Goal: Entertainment & Leisure: Consume media (video, audio)

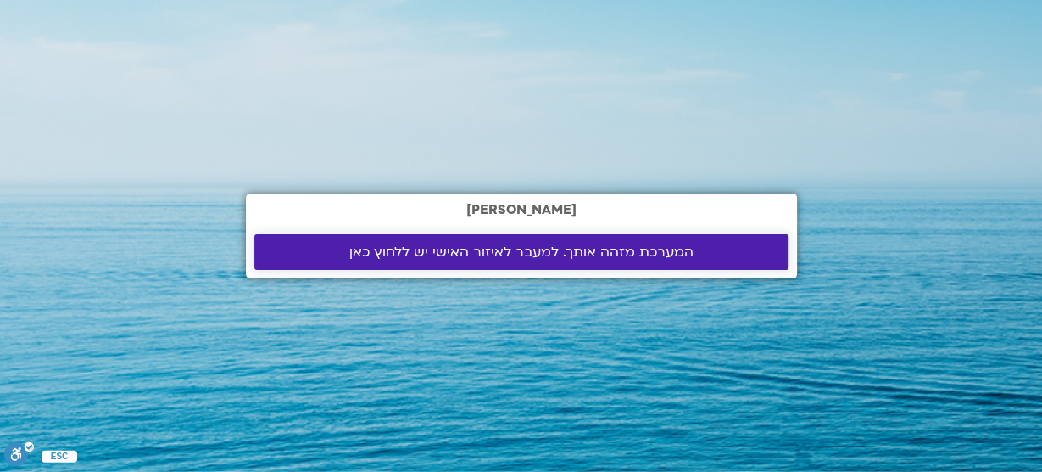
click at [500, 256] on span "המערכת מזהה אותך. למעבר לאיזור האישי יש ללחוץ כאן" at bounding box center [521, 251] width 344 height 15
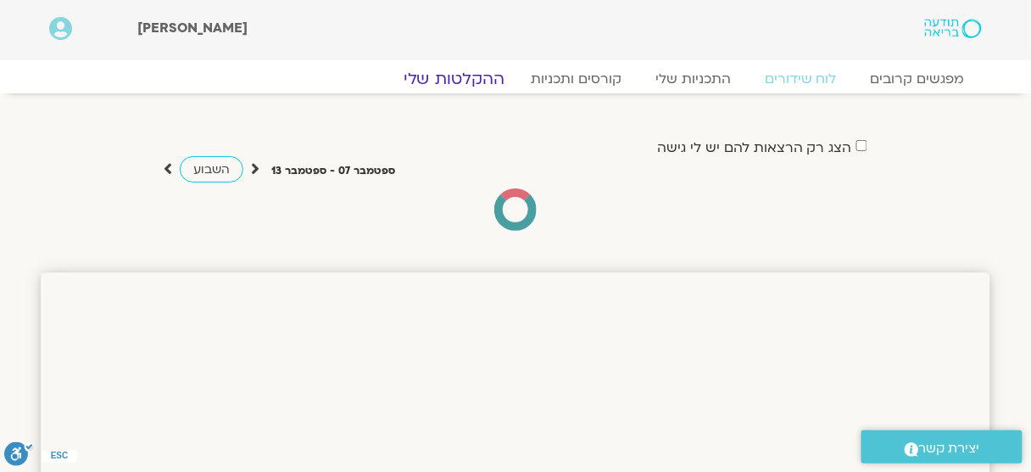
click at [470, 78] on link "ההקלטות שלי" at bounding box center [454, 79] width 142 height 20
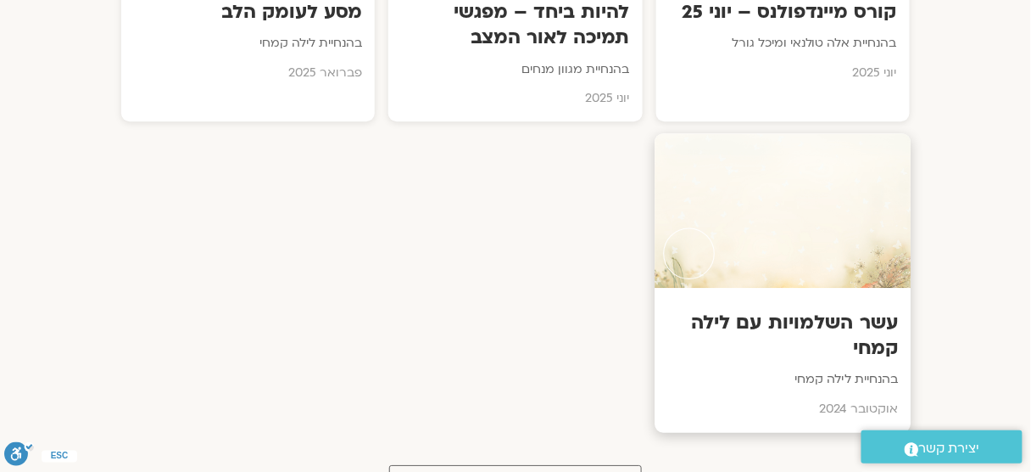
scroll to position [1357, 0]
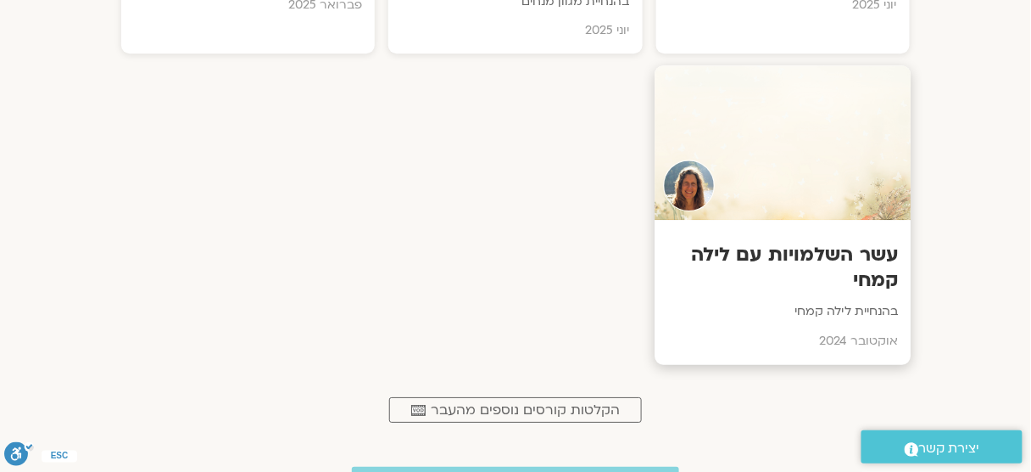
click at [874, 265] on h3 "עשר השלמויות עם לילה קמחי" at bounding box center [783, 268] width 231 height 52
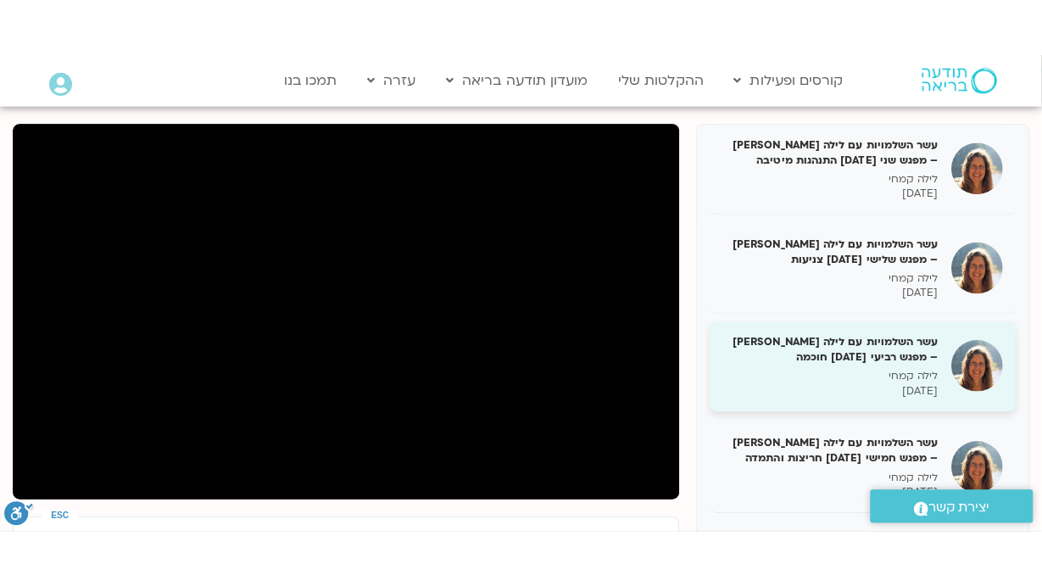
scroll to position [136, 0]
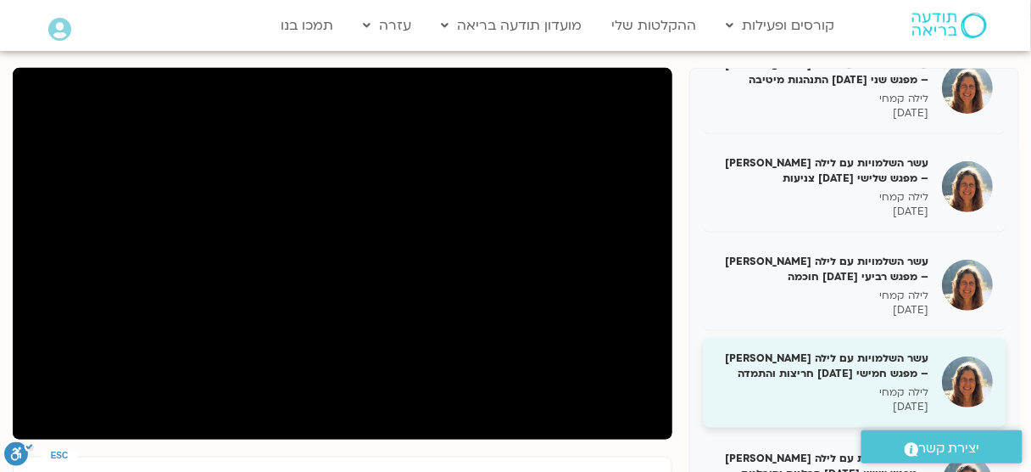
click at [884, 360] on h5 "עשר השלמויות עם לילה [PERSON_NAME] – מפגש חמישי [DATE] חריצות והתמדה" at bounding box center [823, 365] width 214 height 31
